Goal: Information Seeking & Learning: Learn about a topic

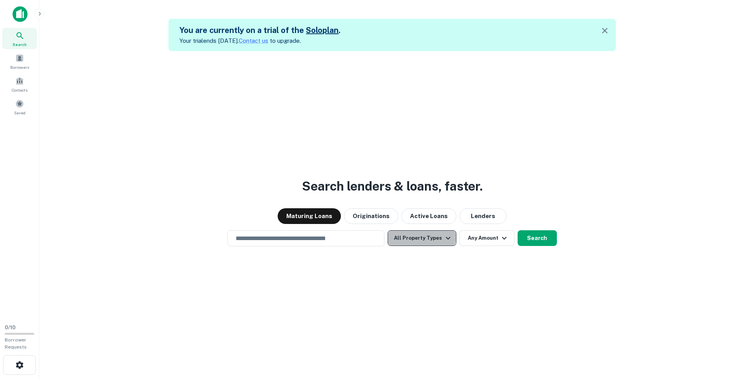
click at [422, 235] on button "All Property Types" at bounding box center [421, 238] width 68 height 16
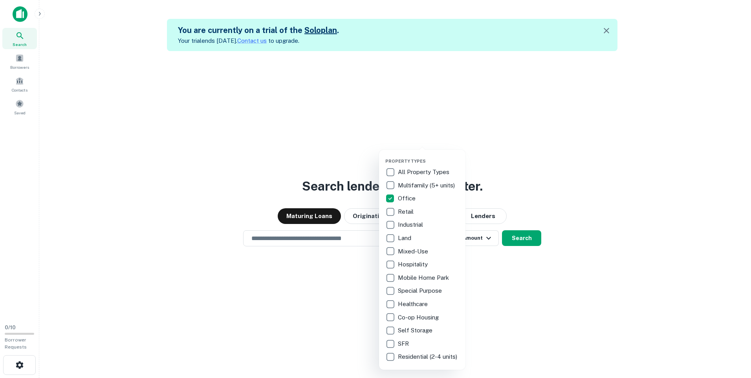
click at [564, 276] on div at bounding box center [375, 189] width 751 height 378
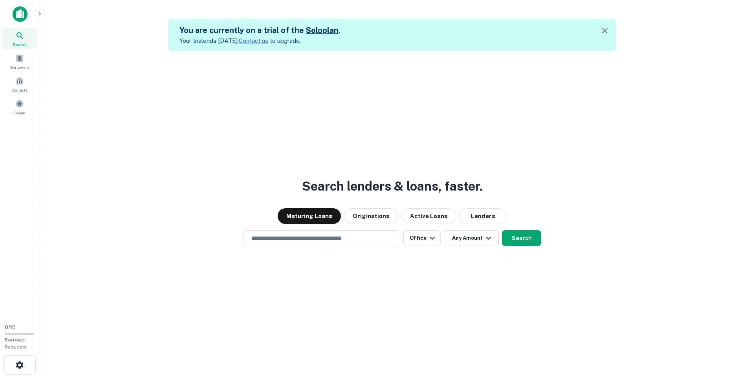
click at [519, 237] on button "Search" at bounding box center [521, 238] width 39 height 16
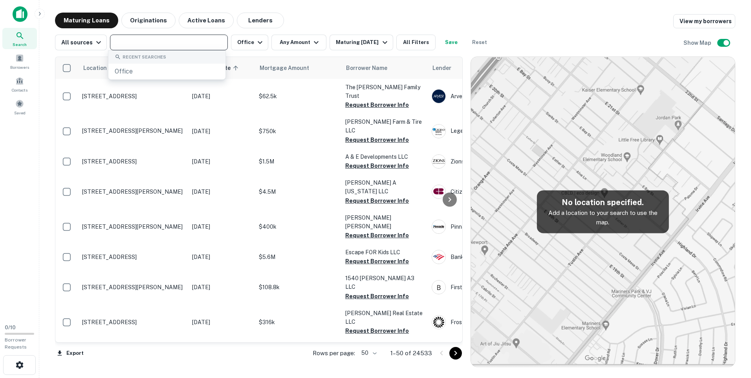
click at [153, 43] on input "text" at bounding box center [168, 42] width 112 height 11
type input "**********"
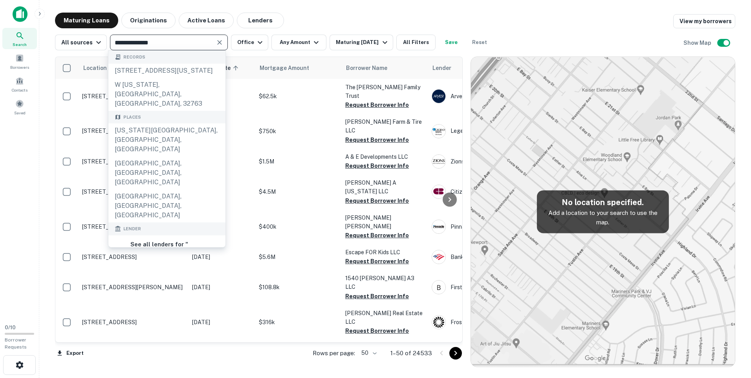
drag, startPoint x: 161, startPoint y: 129, endPoint x: 620, endPoint y: 98, distance: 460.7
click at [161, 128] on div "[US_STATE][GEOGRAPHIC_DATA], [GEOGRAPHIC_DATA], [GEOGRAPHIC_DATA]" at bounding box center [166, 139] width 117 height 33
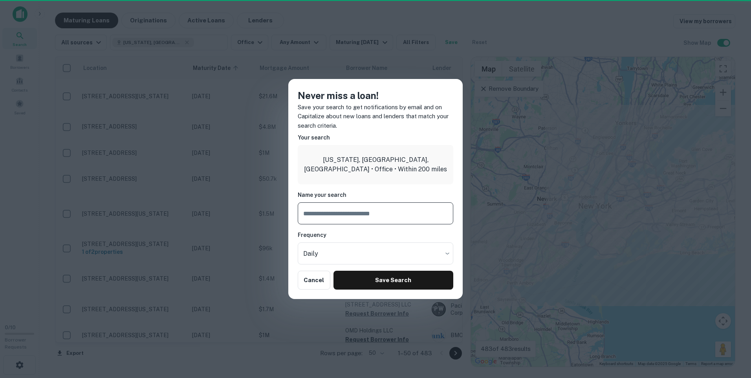
click at [359, 211] on input "text" at bounding box center [375, 213] width 155 height 22
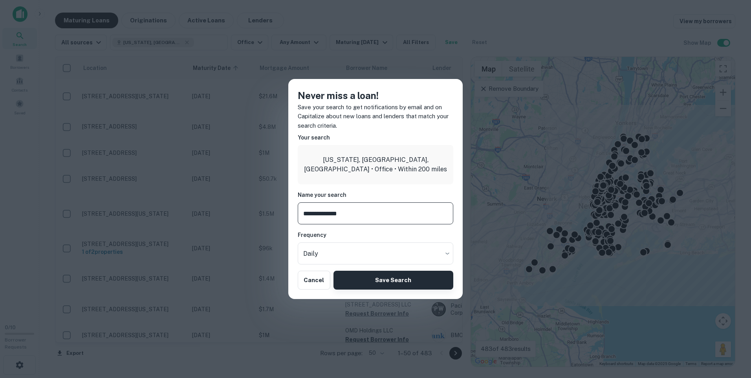
type input "**********"
click at [388, 285] on button "Save Search" at bounding box center [393, 279] width 120 height 19
type input "**********"
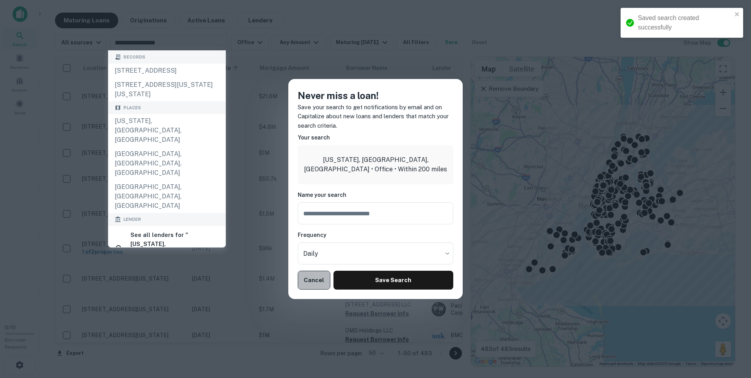
click at [316, 282] on button "Cancel" at bounding box center [314, 279] width 33 height 19
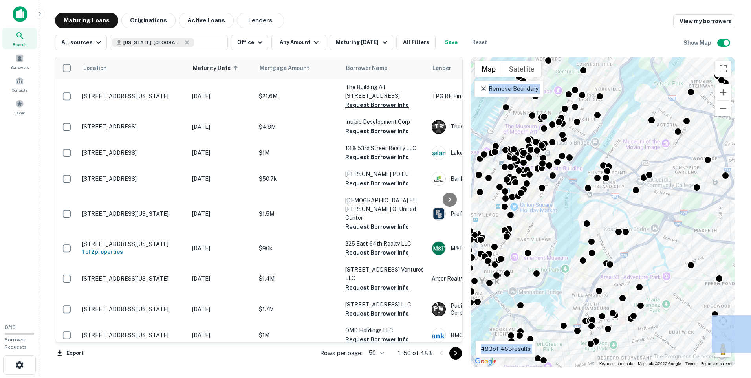
drag, startPoint x: 603, startPoint y: 93, endPoint x: 687, endPoint y: 171, distance: 114.7
click at [566, 209] on div "To activate drag with keyboard, press Alt + Enter. Once in keyboard drag state,…" at bounding box center [603, 211] width 264 height 309
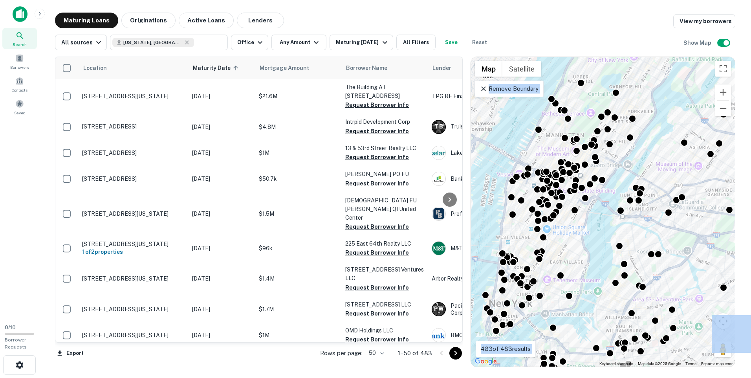
drag, startPoint x: 562, startPoint y: 200, endPoint x: 595, endPoint y: 223, distance: 40.2
click at [595, 223] on div "To activate drag with keyboard, press Alt + Enter. Once in keyboard drag state,…" at bounding box center [603, 211] width 264 height 309
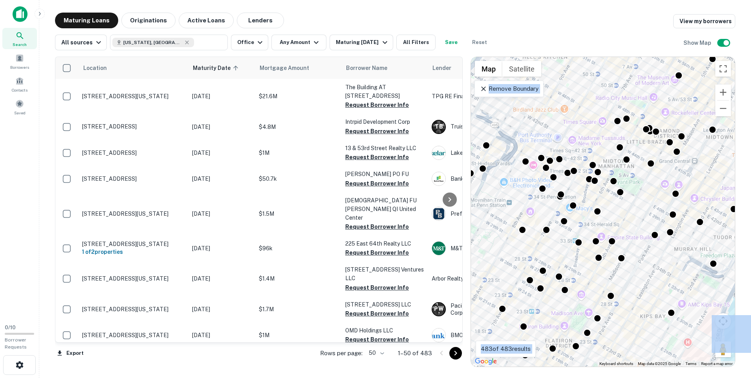
drag, startPoint x: 544, startPoint y: 184, endPoint x: 658, endPoint y: 217, distance: 119.1
click at [666, 221] on div "To activate drag with keyboard, press Alt + Enter. Once in keyboard drag state,…" at bounding box center [603, 211] width 264 height 309
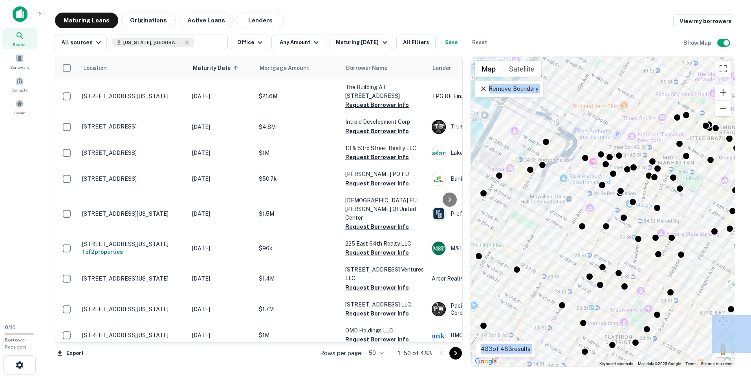
drag, startPoint x: 549, startPoint y: 184, endPoint x: 581, endPoint y: 173, distance: 33.1
click at [581, 175] on div "To activate drag with keyboard, press Alt + Enter. Once in keyboard drag state,…" at bounding box center [603, 211] width 264 height 309
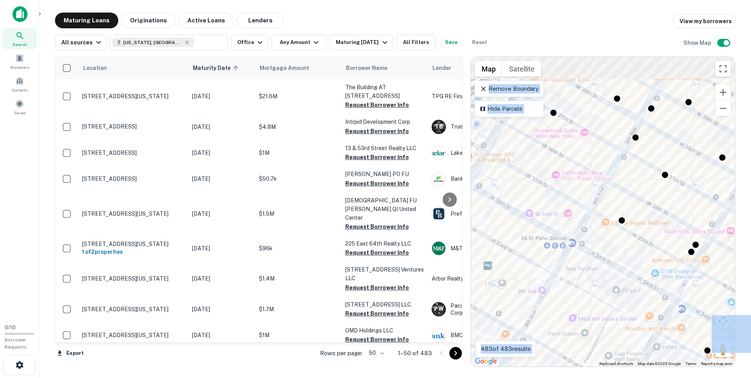
drag, startPoint x: 624, startPoint y: 128, endPoint x: 607, endPoint y: 192, distance: 66.8
click at [607, 192] on div "To activate drag with keyboard, press Alt + Enter. Once in keyboard drag state,…" at bounding box center [603, 211] width 264 height 309
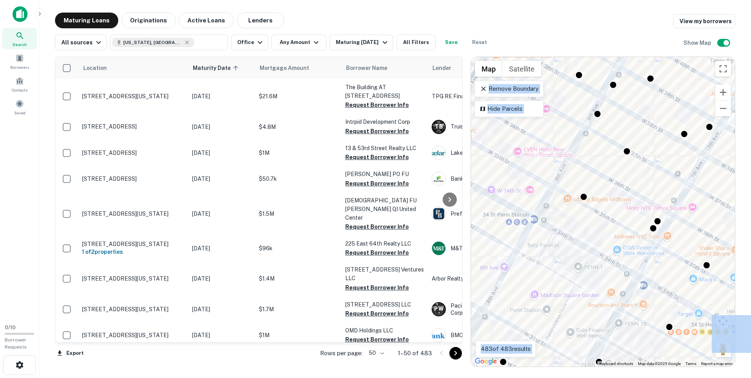
drag, startPoint x: 650, startPoint y: 193, endPoint x: 611, endPoint y: 140, distance: 66.0
click at [608, 140] on div "To activate drag with keyboard, press Alt + Enter. Once in keyboard drag state,…" at bounding box center [603, 211] width 264 height 309
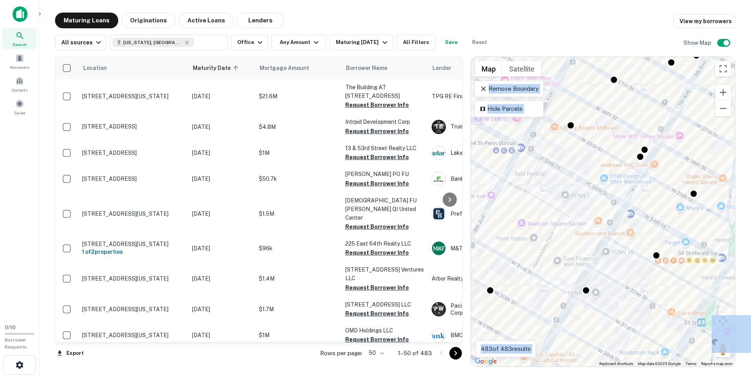
drag, startPoint x: 632, startPoint y: 225, endPoint x: 628, endPoint y: 161, distance: 64.5
click at [628, 161] on div "To activate drag with keyboard, press Alt + Enter. Once in keyboard drag state,…" at bounding box center [603, 211] width 264 height 309
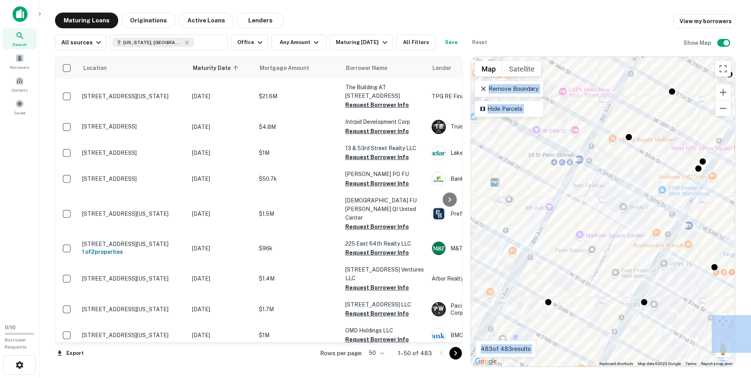
drag, startPoint x: 571, startPoint y: 205, endPoint x: 630, endPoint y: 219, distance: 60.5
click at [630, 219] on div "To activate drag with keyboard, press Alt + Enter. Once in keyboard drag state,…" at bounding box center [603, 211] width 264 height 309
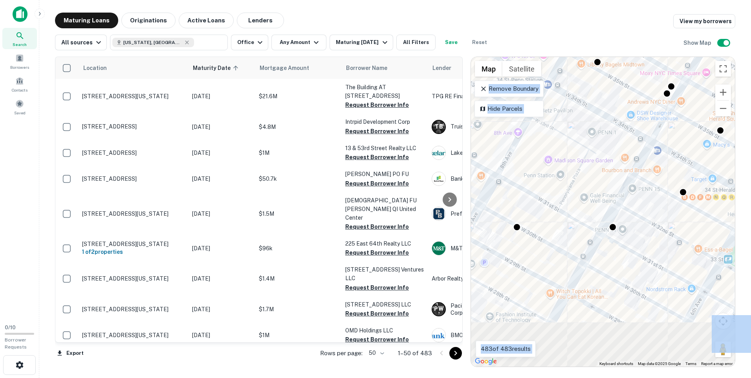
drag, startPoint x: 559, startPoint y: 164, endPoint x: 555, endPoint y: 141, distance: 23.5
click at [553, 141] on div "To activate drag with keyboard, press Alt + Enter. Once in keyboard drag state,…" at bounding box center [603, 211] width 264 height 309
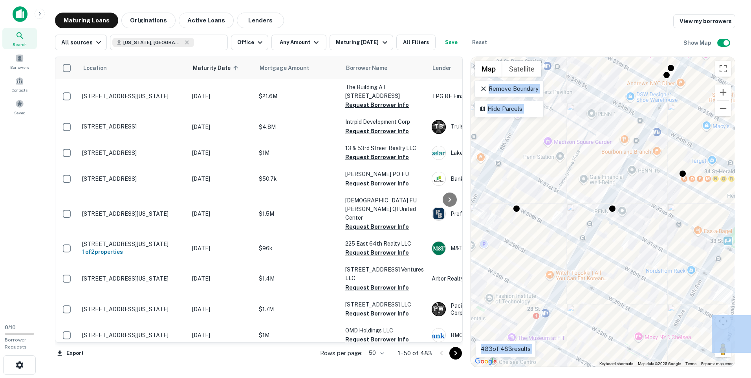
drag, startPoint x: 617, startPoint y: 249, endPoint x: 634, endPoint y: 189, distance: 62.2
click at [634, 190] on div "To activate drag with keyboard, press Alt + Enter. Once in keyboard drag state,…" at bounding box center [603, 211] width 264 height 309
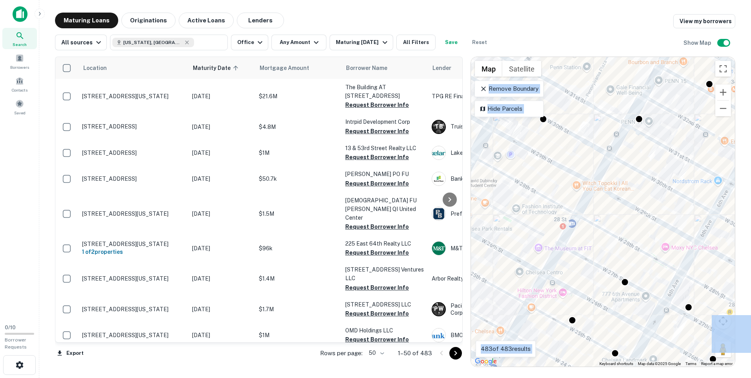
drag, startPoint x: 599, startPoint y: 254, endPoint x: 614, endPoint y: 191, distance: 64.4
click at [613, 191] on div "To activate drag with keyboard, press Alt + Enter. Once in keyboard drag state,…" at bounding box center [603, 211] width 264 height 309
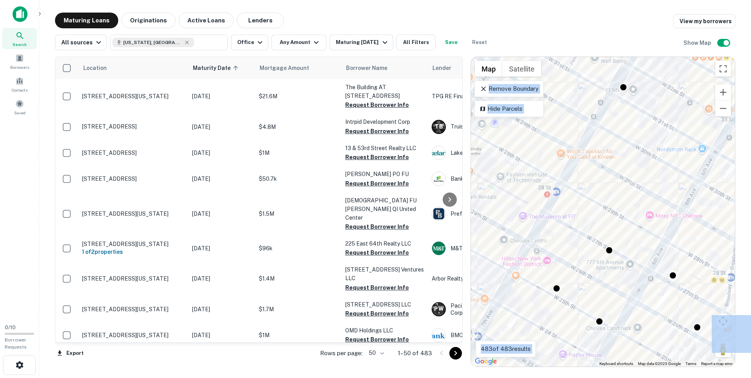
drag, startPoint x: 682, startPoint y: 242, endPoint x: 633, endPoint y: 190, distance: 71.9
click at [633, 190] on div "To activate drag with keyboard, press Alt + Enter. Once in keyboard drag state,…" at bounding box center [603, 211] width 264 height 309
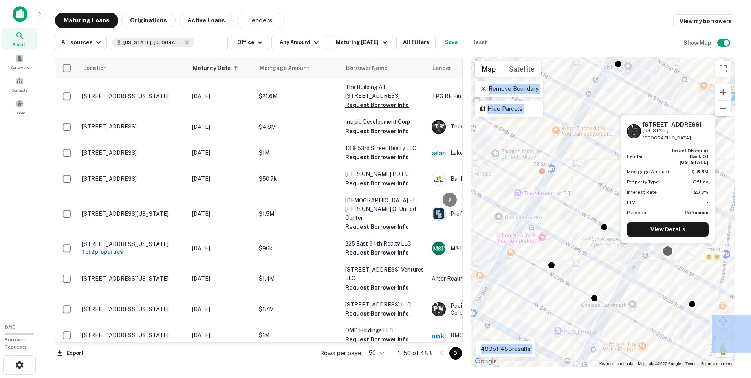
click at [668, 252] on div at bounding box center [666, 250] width 11 height 11
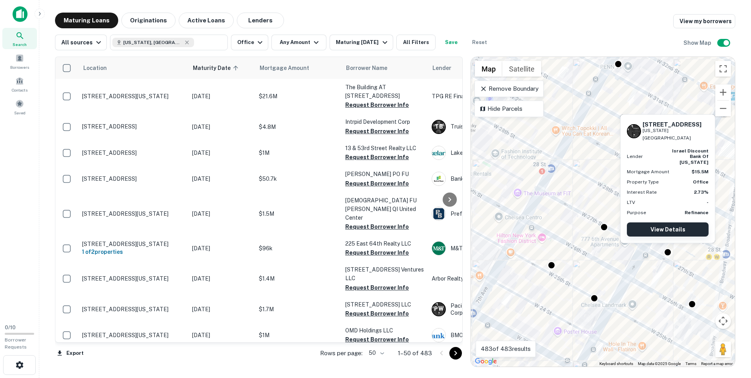
click at [661, 228] on link "View Details" at bounding box center [667, 229] width 82 height 14
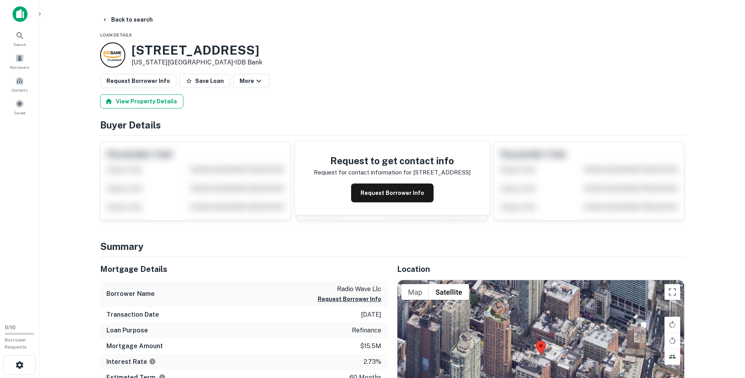
click at [149, 105] on button "View Property Details" at bounding box center [141, 101] width 83 height 14
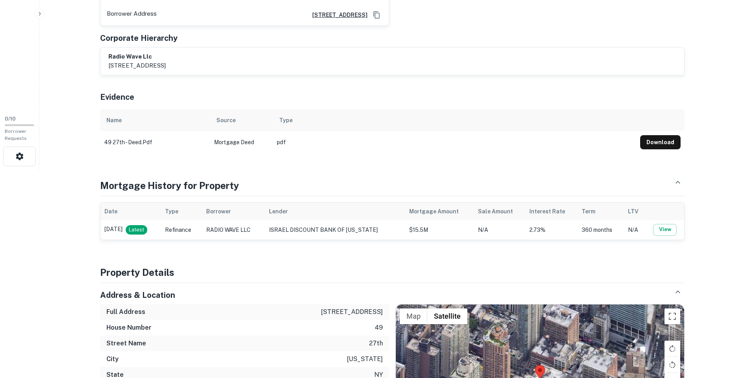
scroll to position [195, 0]
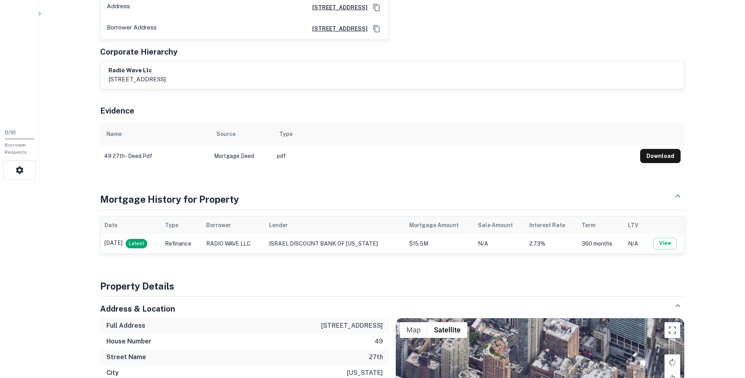
click at [652, 156] on button "Download" at bounding box center [660, 156] width 40 height 14
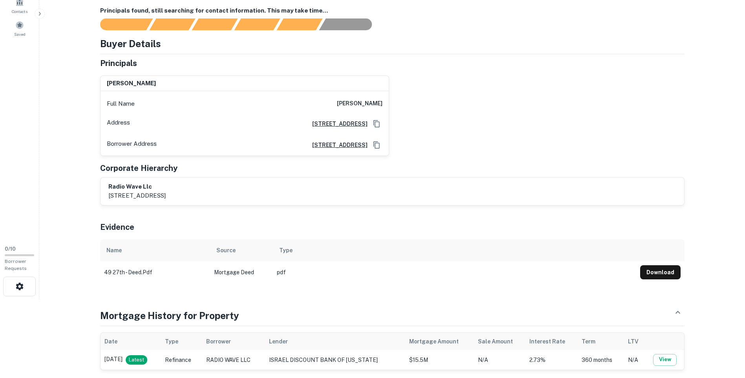
scroll to position [0, 0]
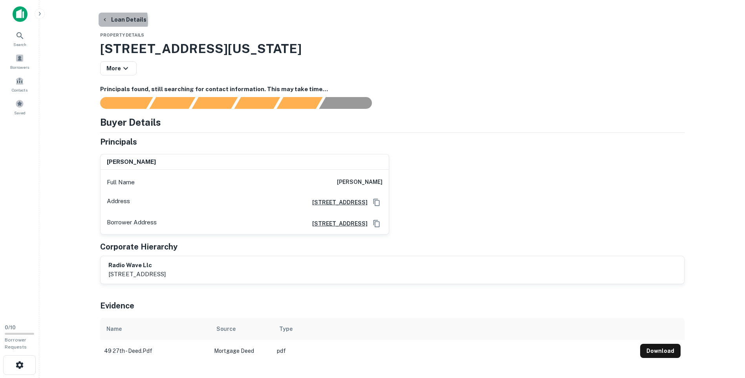
click at [108, 21] on button "Loan Details" at bounding box center [124, 20] width 51 height 14
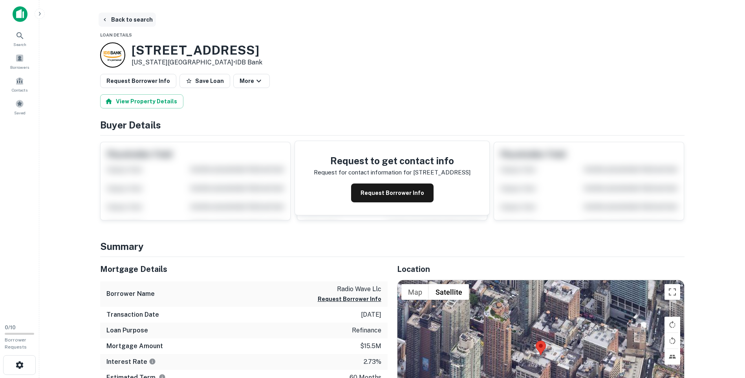
click at [118, 18] on button "Back to search" at bounding box center [127, 20] width 57 height 14
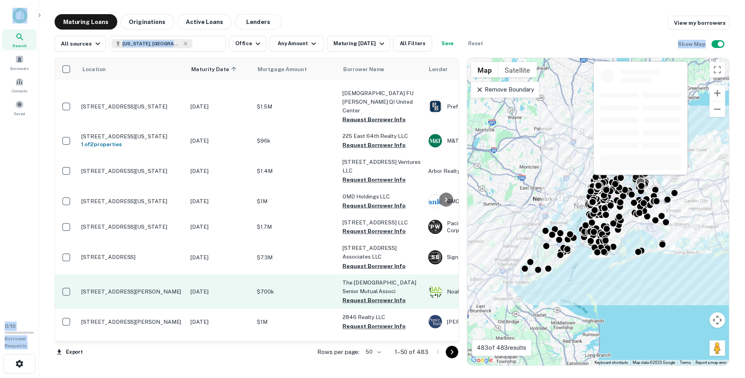
scroll to position [196, 0]
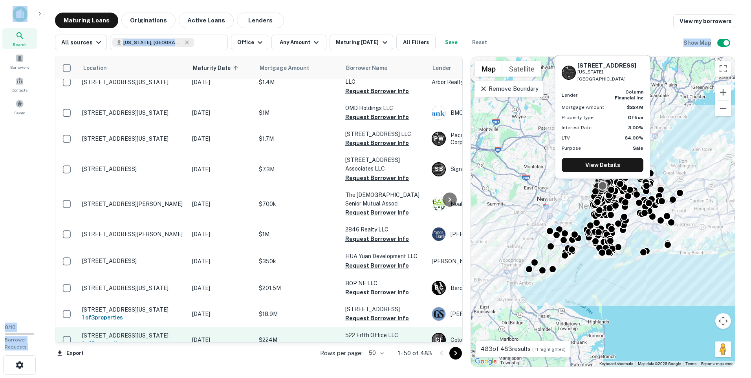
click at [359, 331] on p "522 Fifth Office LLC" at bounding box center [384, 335] width 79 height 9
click at [112, 332] on p "[STREET_ADDRESS][US_STATE]" at bounding box center [133, 335] width 102 height 7
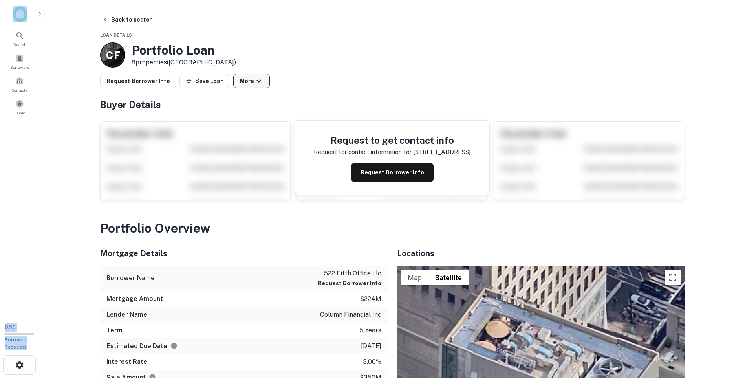
click at [254, 81] on icon "button" at bounding box center [258, 80] width 9 height 9
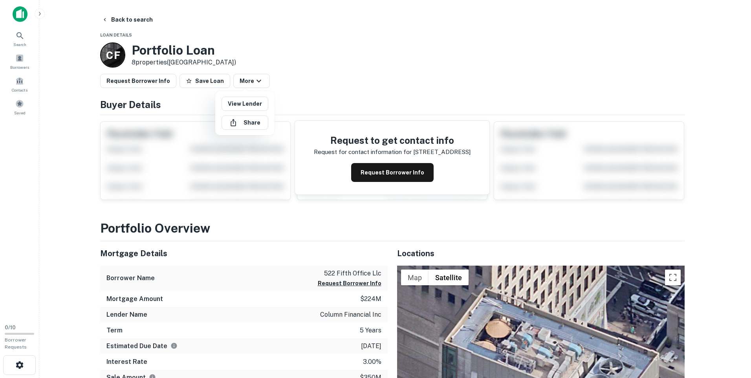
click at [306, 57] on div at bounding box center [375, 189] width 751 height 378
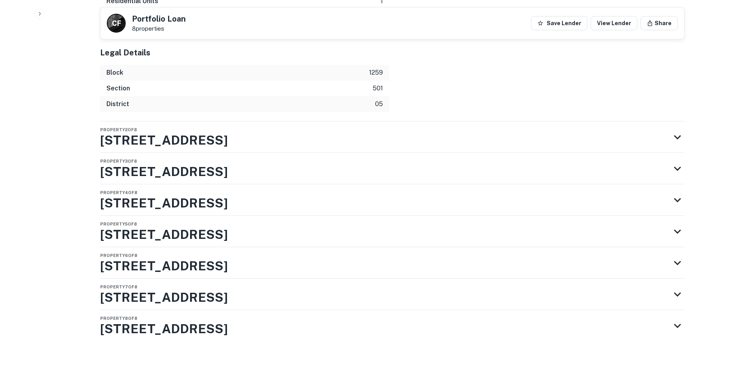
scroll to position [1065, 0]
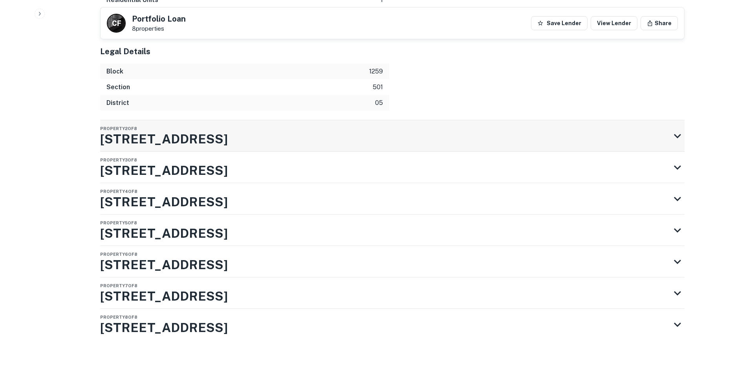
click at [474, 134] on div "Property 2 of 8 522 5th Ave" at bounding box center [385, 135] width 570 height 31
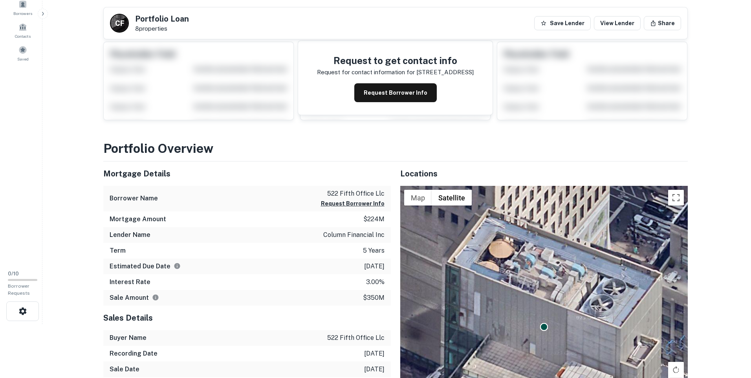
scroll to position [0, 0]
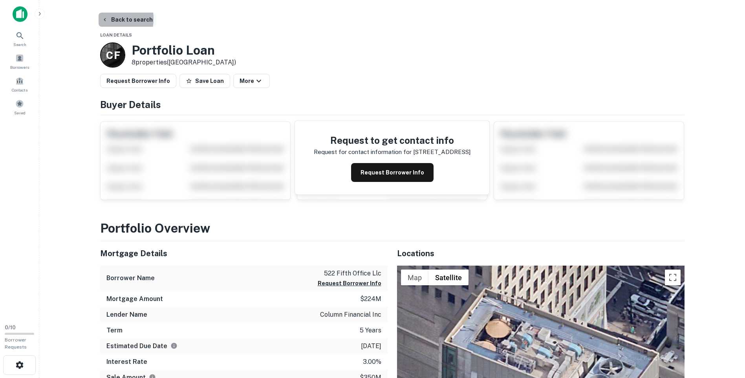
click at [108, 18] on button "Back to search" at bounding box center [127, 20] width 57 height 14
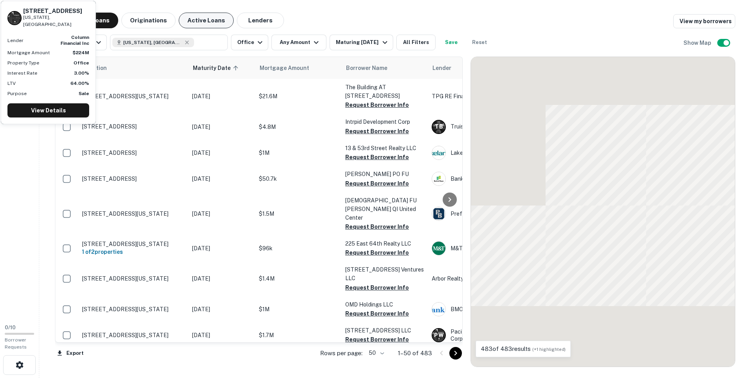
scroll to position [196, 0]
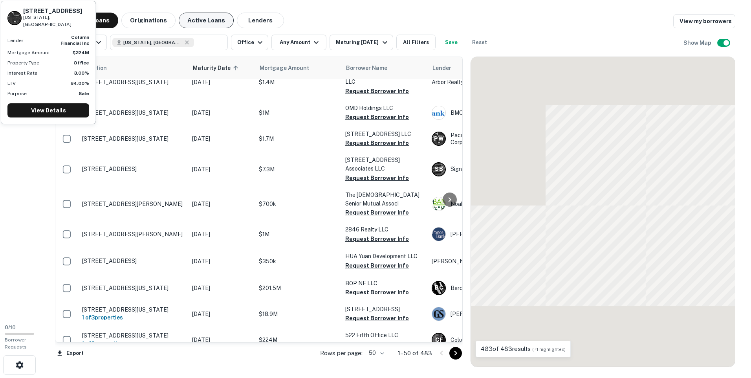
click at [198, 20] on button "Active Loans" at bounding box center [206, 21] width 55 height 16
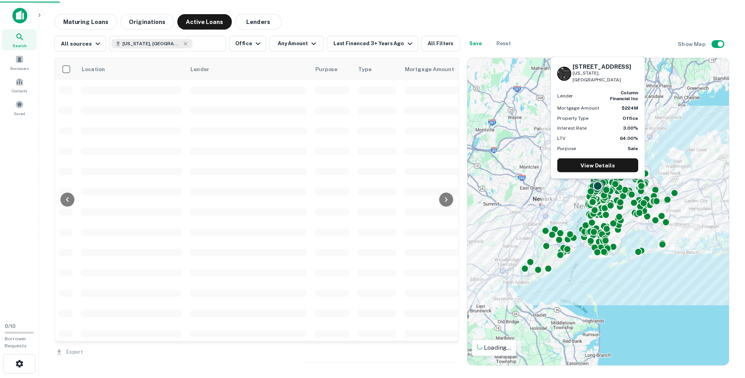
scroll to position [196, 0]
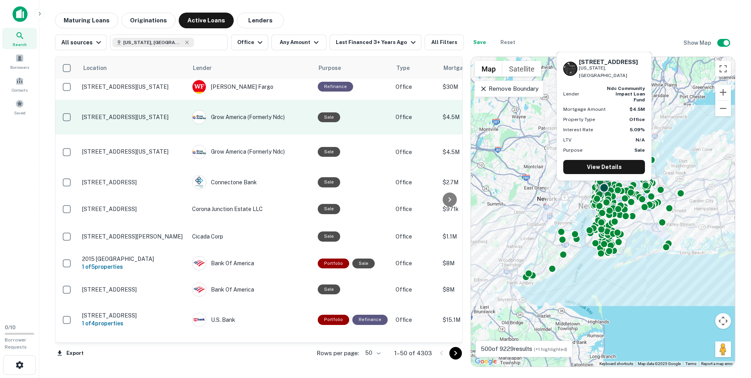
click at [123, 113] on p "633 3rd Ave New York, NY10017" at bounding box center [133, 116] width 102 height 7
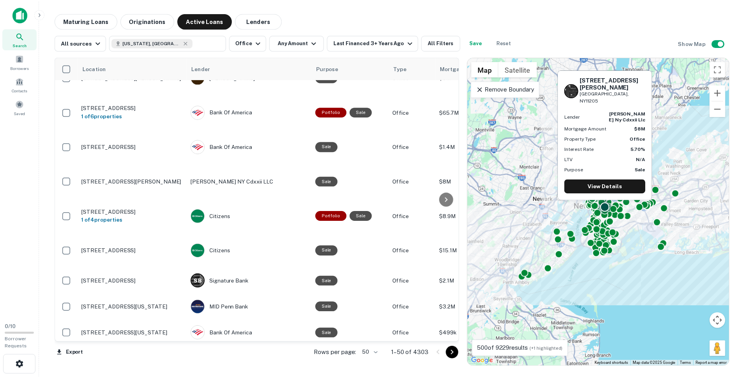
scroll to position [550, 0]
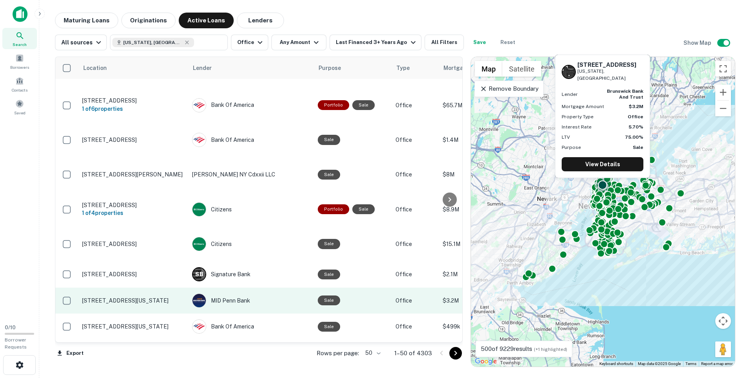
click at [107, 297] on p "10 W 46th St # 17 New York, NY10036" at bounding box center [133, 300] width 102 height 7
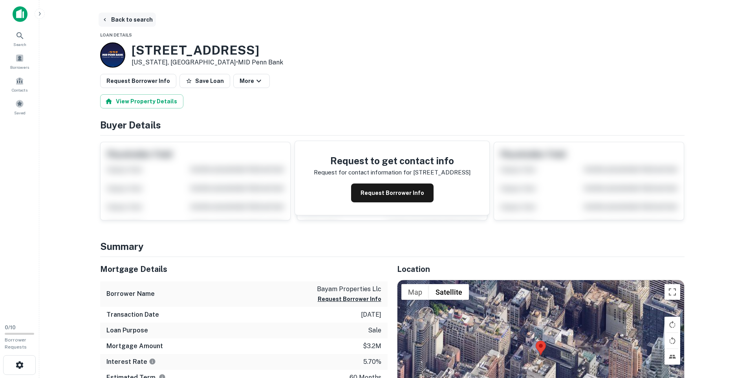
click at [117, 21] on button "Back to search" at bounding box center [127, 20] width 57 height 14
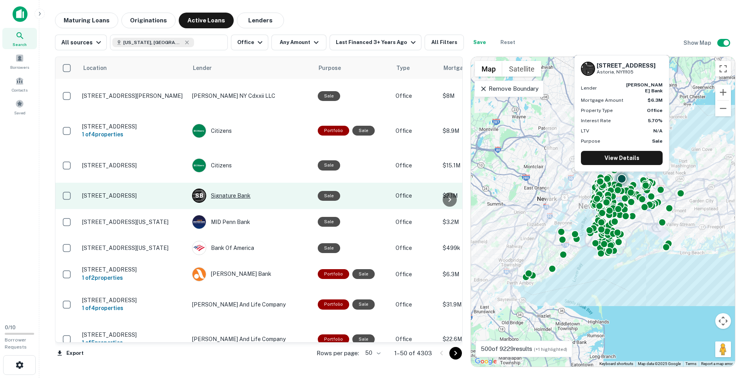
scroll to position [667, 0]
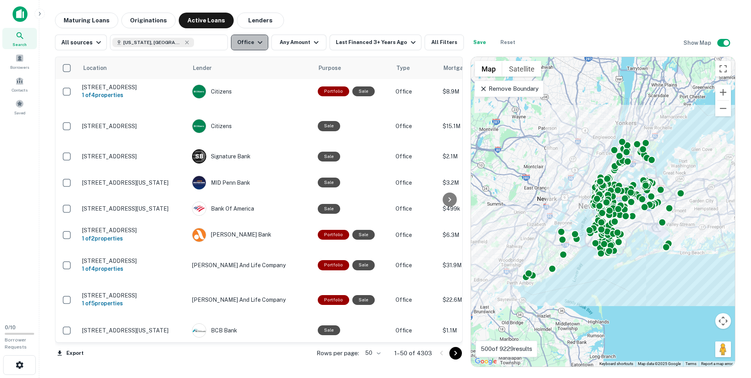
click at [259, 46] on icon "button" at bounding box center [259, 42] width 9 height 9
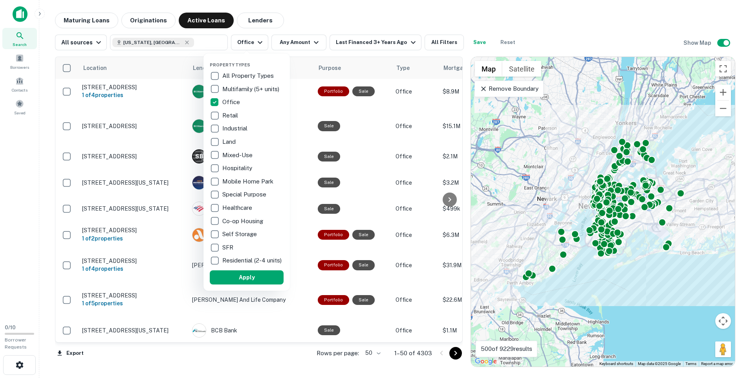
click at [349, 8] on div at bounding box center [375, 189] width 751 height 378
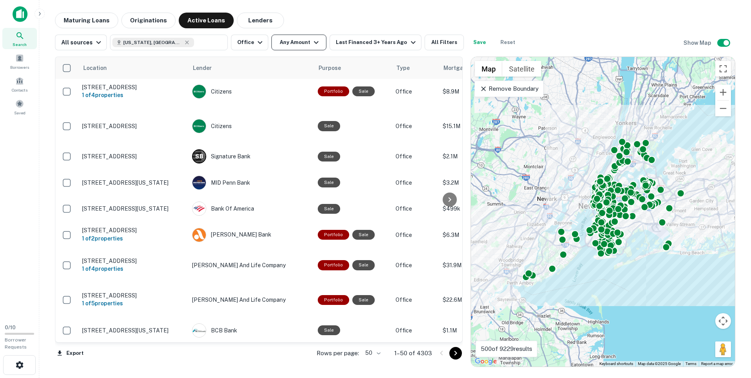
click at [314, 42] on icon "button" at bounding box center [316, 42] width 5 height 3
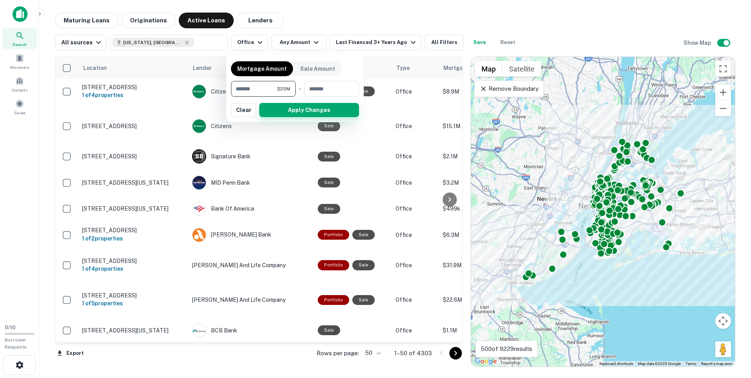
type input "********"
click at [280, 109] on button "Apply Changes" at bounding box center [309, 110] width 100 height 14
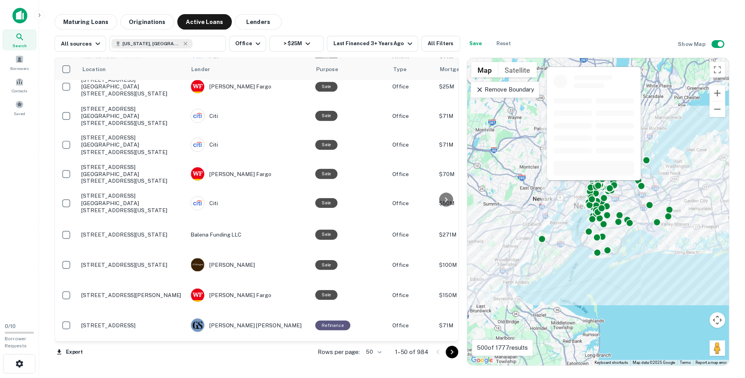
scroll to position [903, 0]
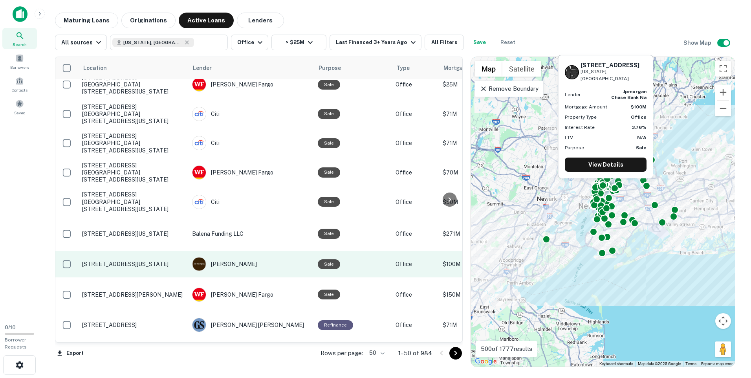
click at [112, 260] on p "825 3rd Ave New York, NY10022" at bounding box center [133, 263] width 102 height 7
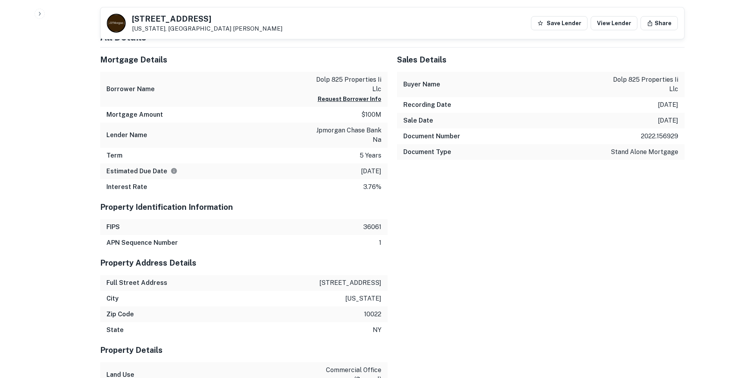
scroll to position [746, 0]
click at [160, 206] on h5 "Property Identification Information" at bounding box center [243, 206] width 287 height 12
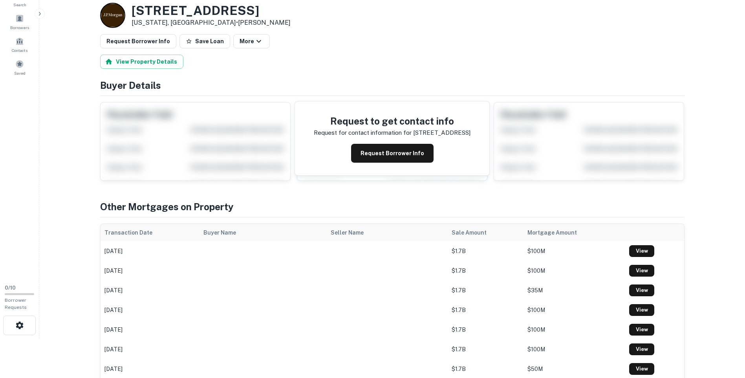
scroll to position [39, 0]
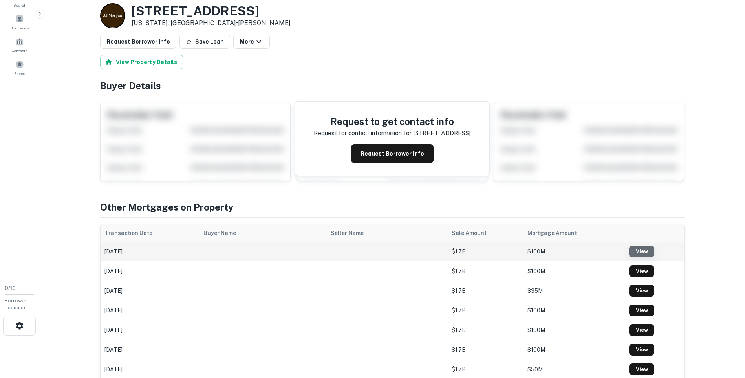
click at [636, 252] on link "View" at bounding box center [641, 251] width 25 height 12
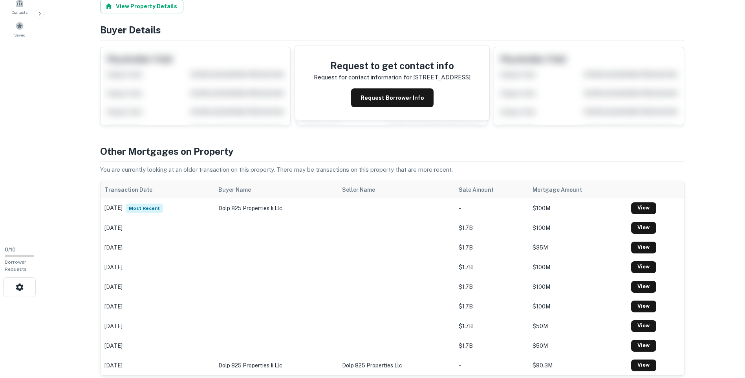
scroll to position [79, 0]
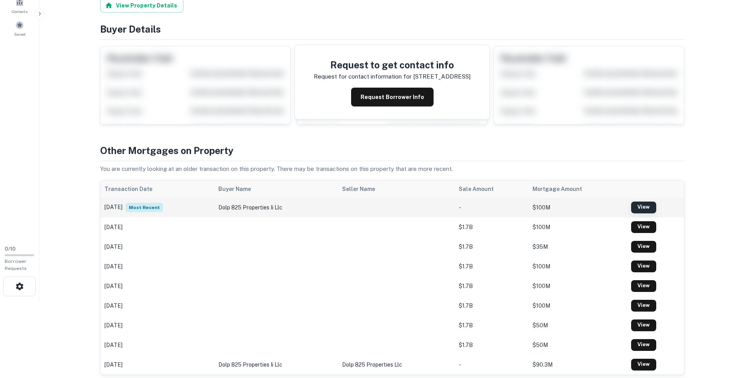
click at [642, 208] on link "View" at bounding box center [643, 207] width 25 height 12
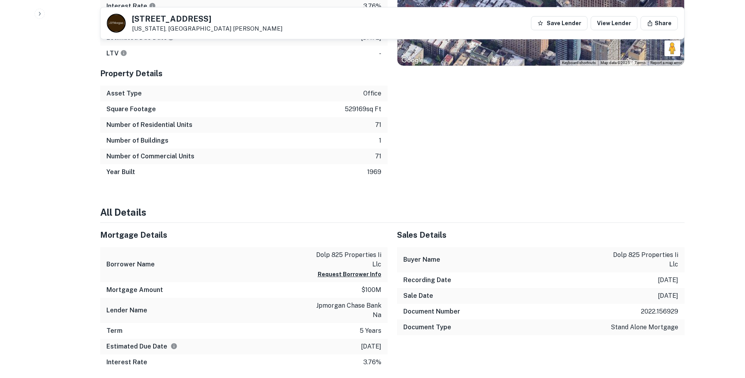
scroll to position [628, 0]
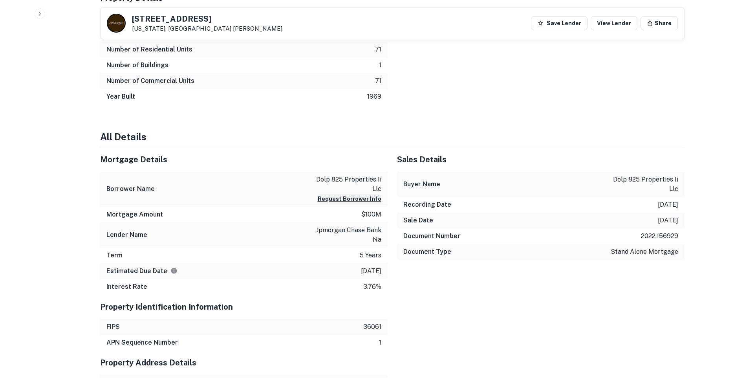
click at [338, 200] on button "Request Borrower Info" at bounding box center [350, 198] width 64 height 9
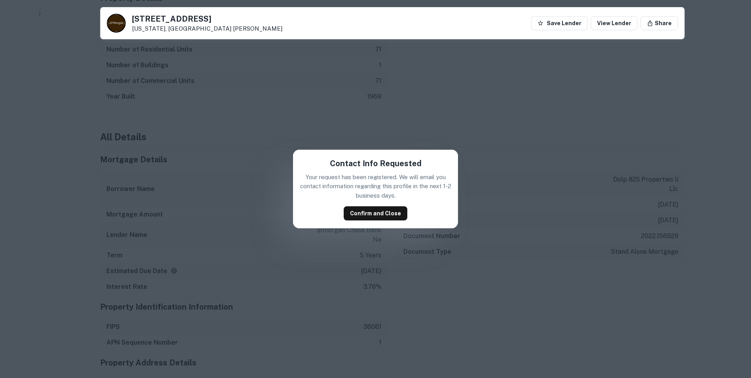
click at [494, 123] on div "Contact Info Requested Your request has been registered. We will email you cont…" at bounding box center [375, 189] width 751 height 378
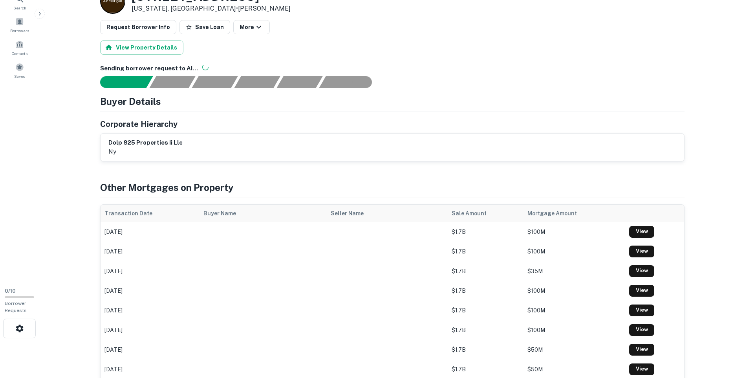
scroll to position [0, 0]
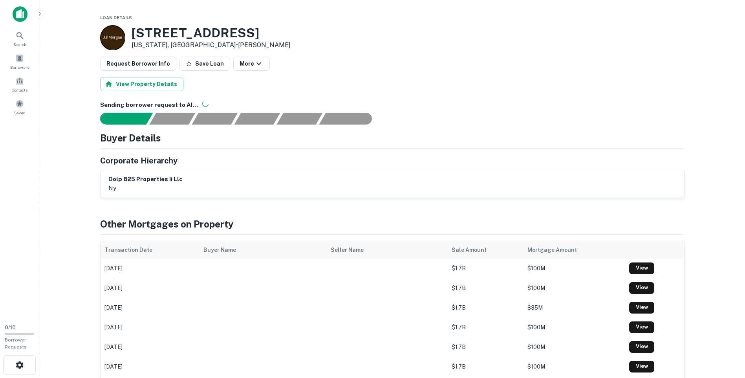
click at [43, 15] on button "button" at bounding box center [40, 14] width 10 height 10
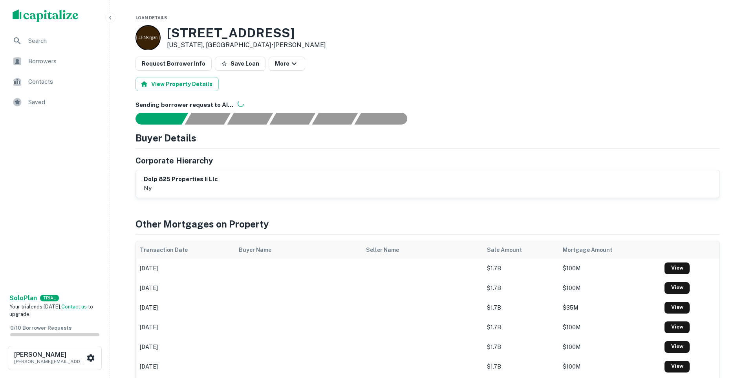
click at [111, 15] on icon "button" at bounding box center [110, 18] width 6 height 6
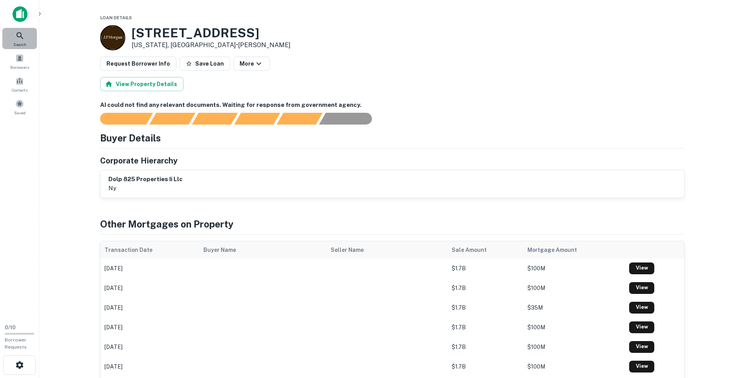
click at [24, 33] on icon at bounding box center [19, 35] width 9 height 9
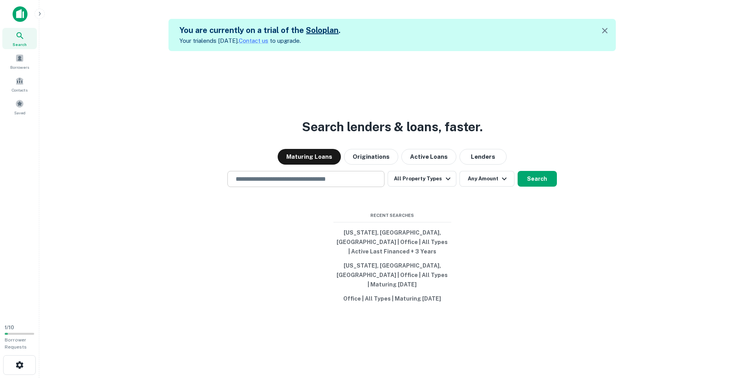
click at [265, 183] on input "text" at bounding box center [306, 178] width 150 height 9
type input "**********"
click at [378, 164] on button "Originations" at bounding box center [371, 157] width 54 height 16
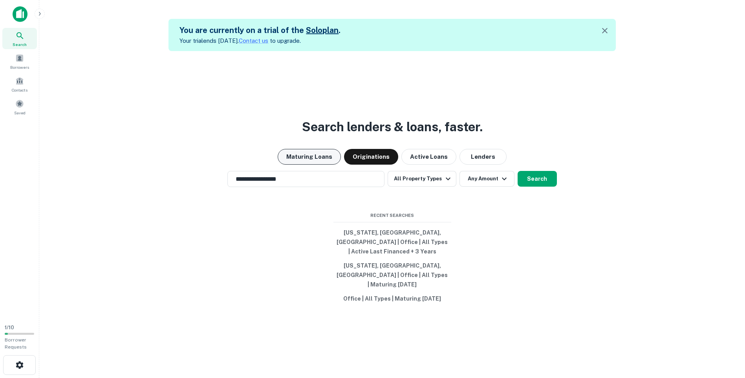
click at [305, 164] on button "Maturing Loans" at bounding box center [309, 157] width 63 height 16
click at [414, 164] on button "Active Loans" at bounding box center [428, 157] width 55 height 16
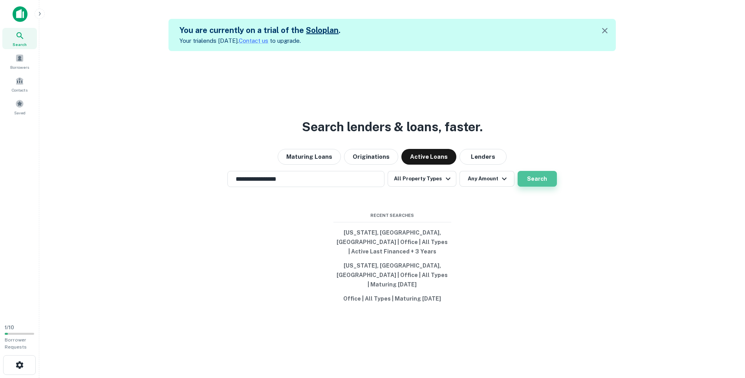
click at [539, 186] on button "Search" at bounding box center [536, 179] width 39 height 16
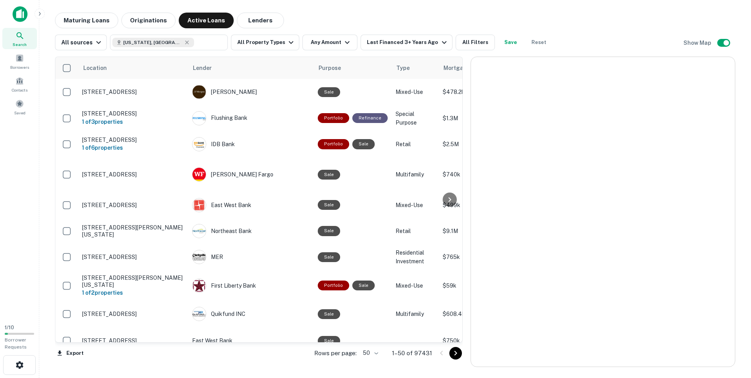
scroll to position [903, 0]
